Goal: Check status: Check status

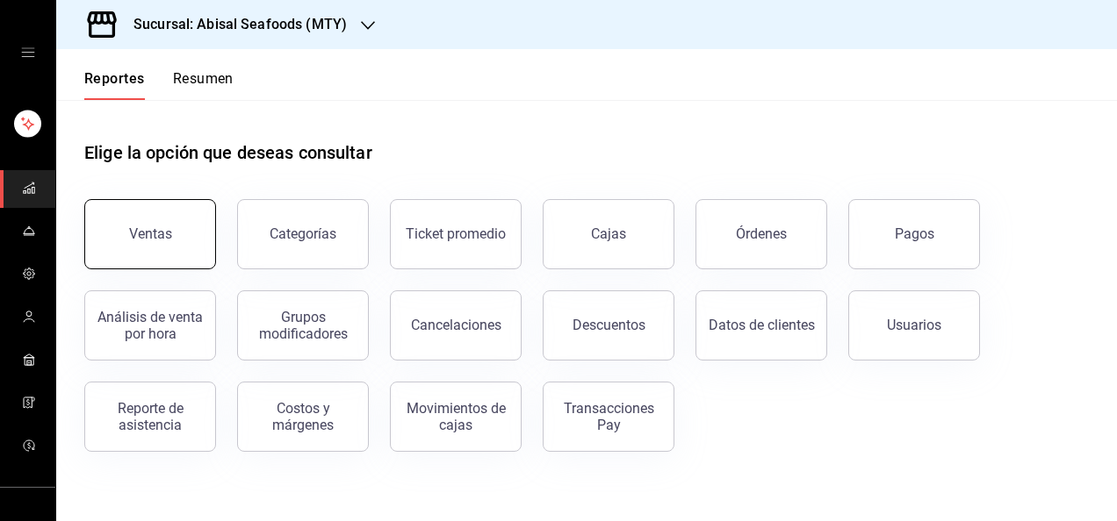
click at [156, 233] on div "Ventas" at bounding box center [150, 234] width 43 height 17
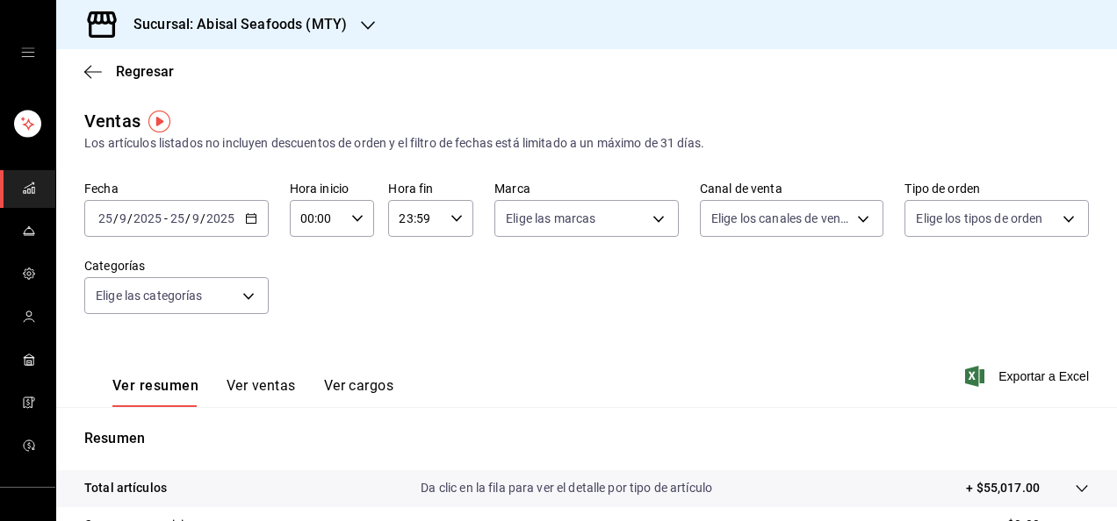
click at [241, 221] on div "[DATE] [DATE] - [DATE] [DATE]" at bounding box center [176, 218] width 184 height 37
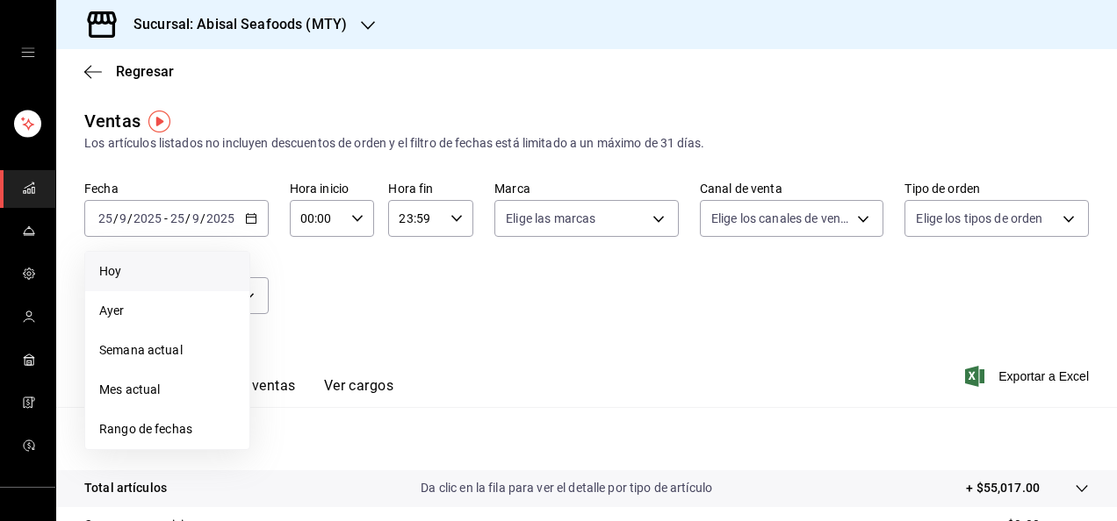
click at [146, 284] on li "Hoy" at bounding box center [167, 272] width 164 height 40
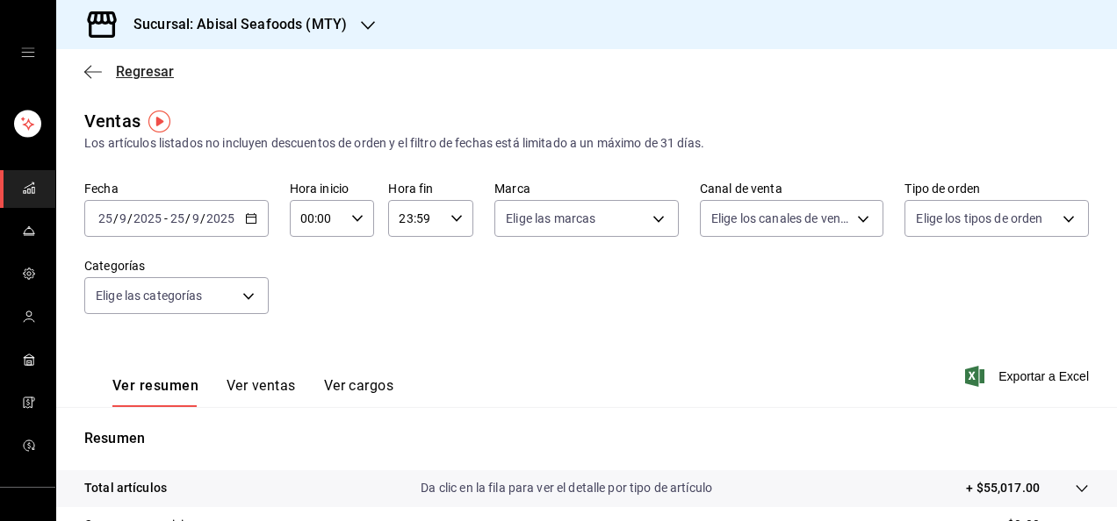
click at [118, 73] on span "Regresar" at bounding box center [145, 71] width 58 height 17
